Goal: Task Accomplishment & Management: Use online tool/utility

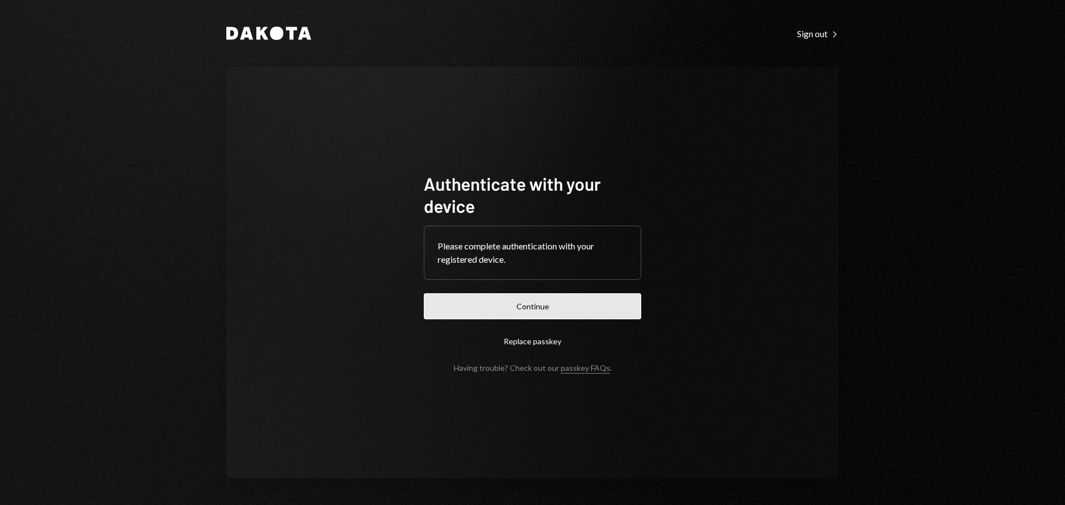
click at [595, 307] on button "Continue" at bounding box center [532, 307] width 217 height 26
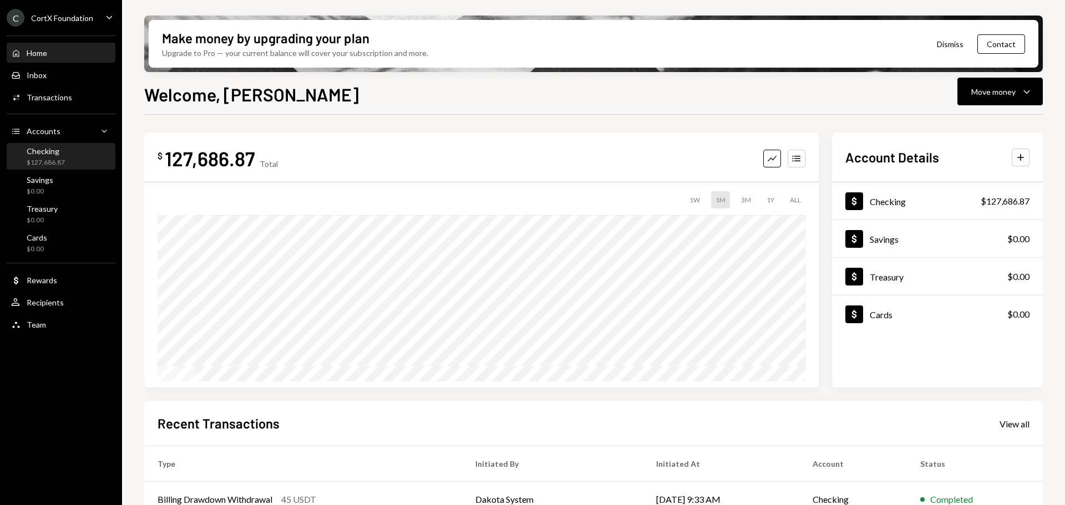
click at [79, 161] on div "Checking $127,686.87" at bounding box center [61, 156] width 100 height 21
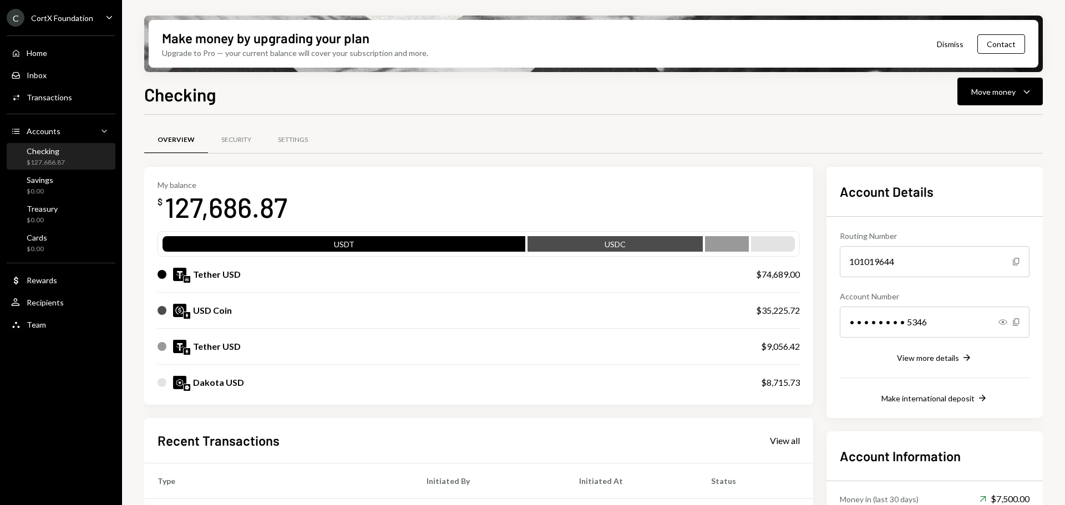
click at [466, 326] on div "USD Coin $35,225.72" at bounding box center [479, 311] width 643 height 36
click at [451, 309] on div "USD Coin" at bounding box center [446, 310] width 576 height 13
click at [62, 161] on div "$127,686.87" at bounding box center [46, 162] width 38 height 9
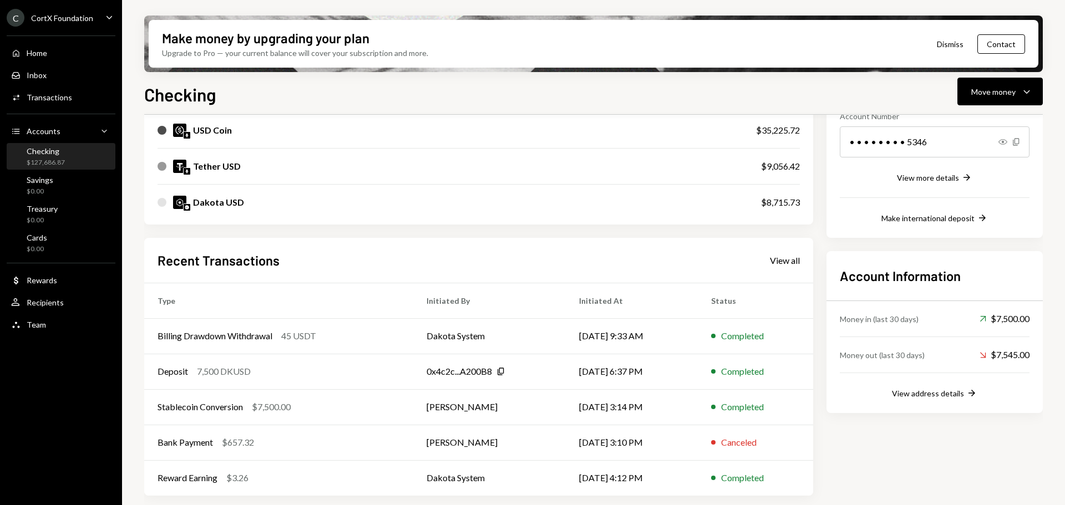
scroll to position [14, 0]
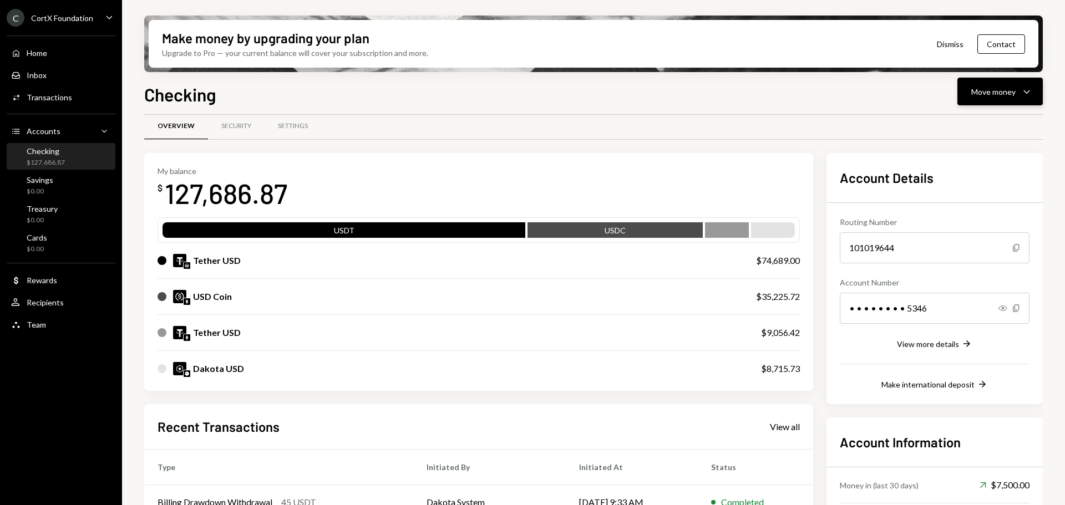
click at [988, 102] on button "Move money Caret Down" at bounding box center [1000, 92] width 85 height 28
click at [983, 172] on div "Deposit" at bounding box center [991, 175] width 81 height 12
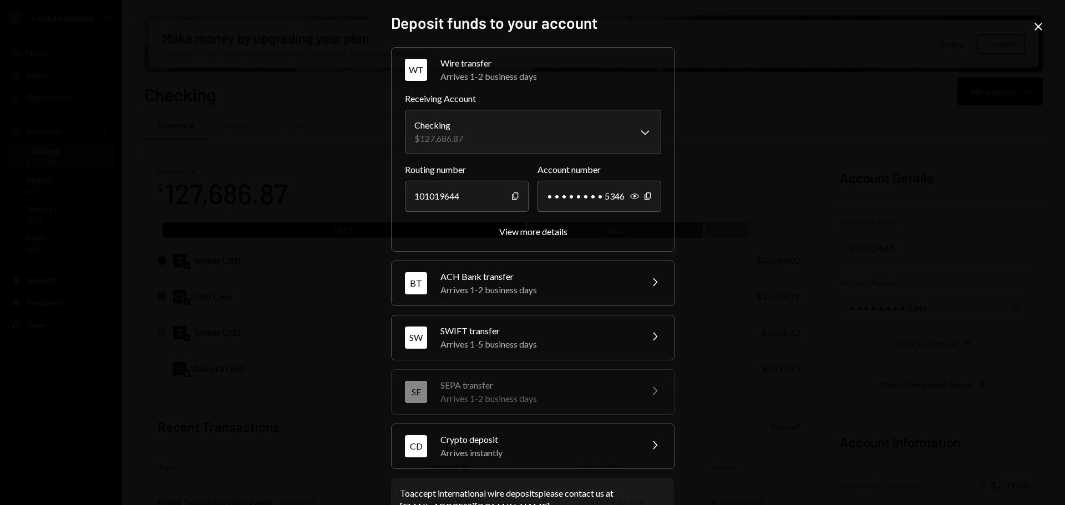
click at [608, 442] on div "Crypto deposit" at bounding box center [538, 439] width 194 height 13
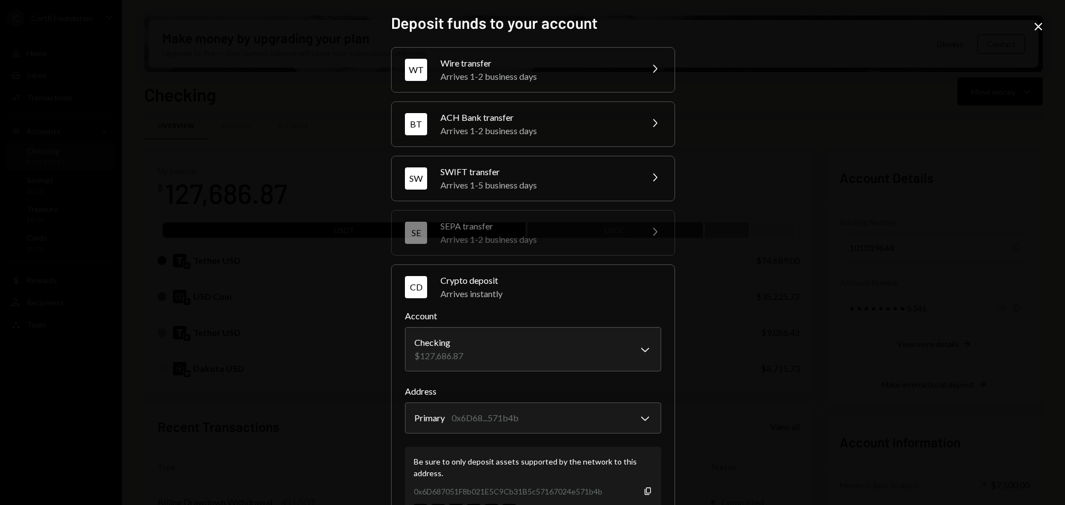
scroll to position [106, 0]
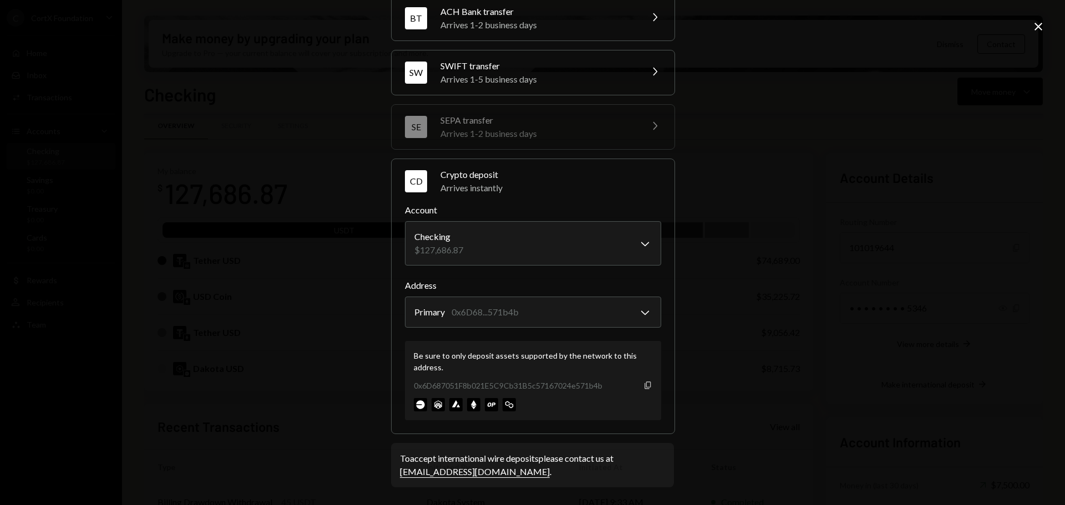
click at [646, 386] on icon "Copy" at bounding box center [648, 385] width 9 height 9
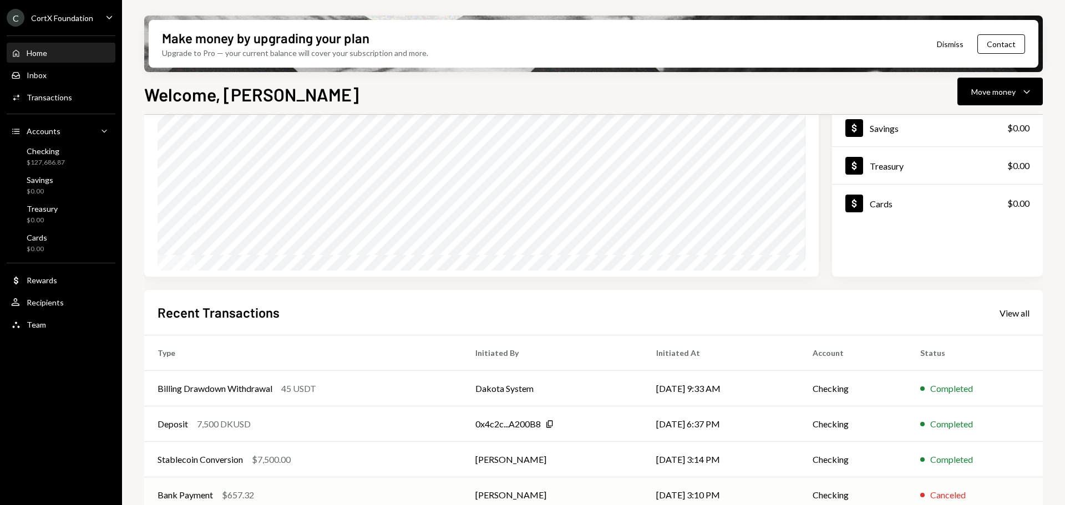
scroll to position [164, 0]
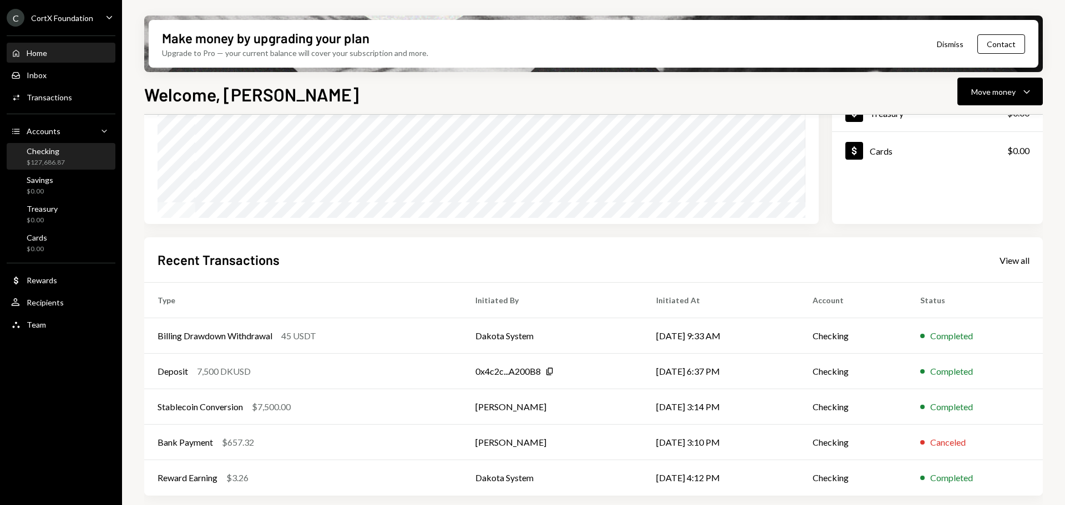
click at [86, 160] on div "Checking $127,686.87" at bounding box center [61, 156] width 100 height 21
